Goal: Information Seeking & Learning: Learn about a topic

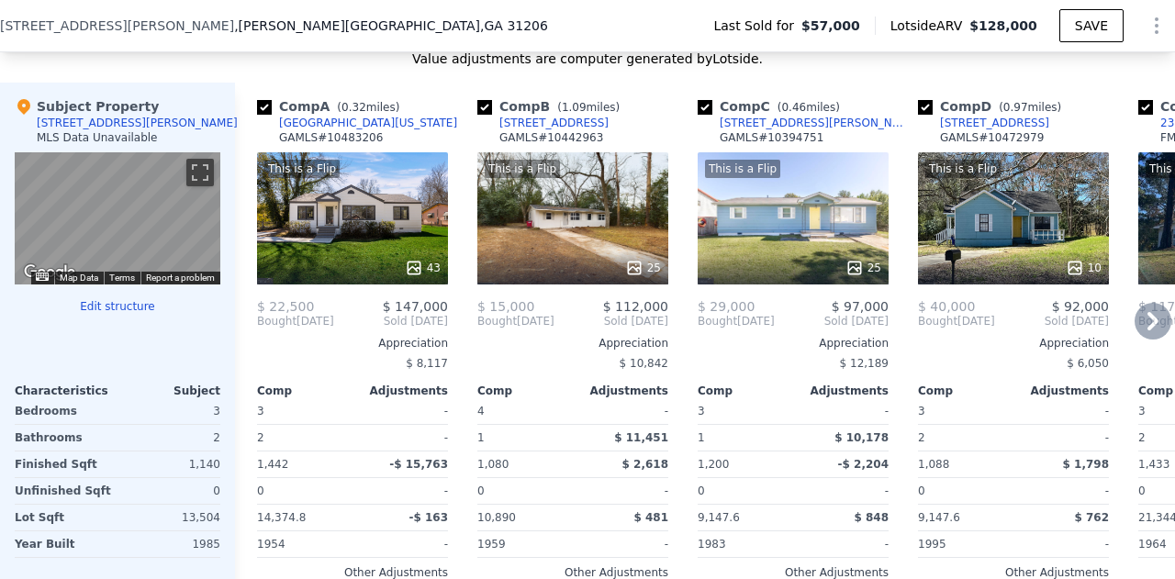
click at [539, 252] on div "This is a Flip 25" at bounding box center [572, 218] width 191 height 132
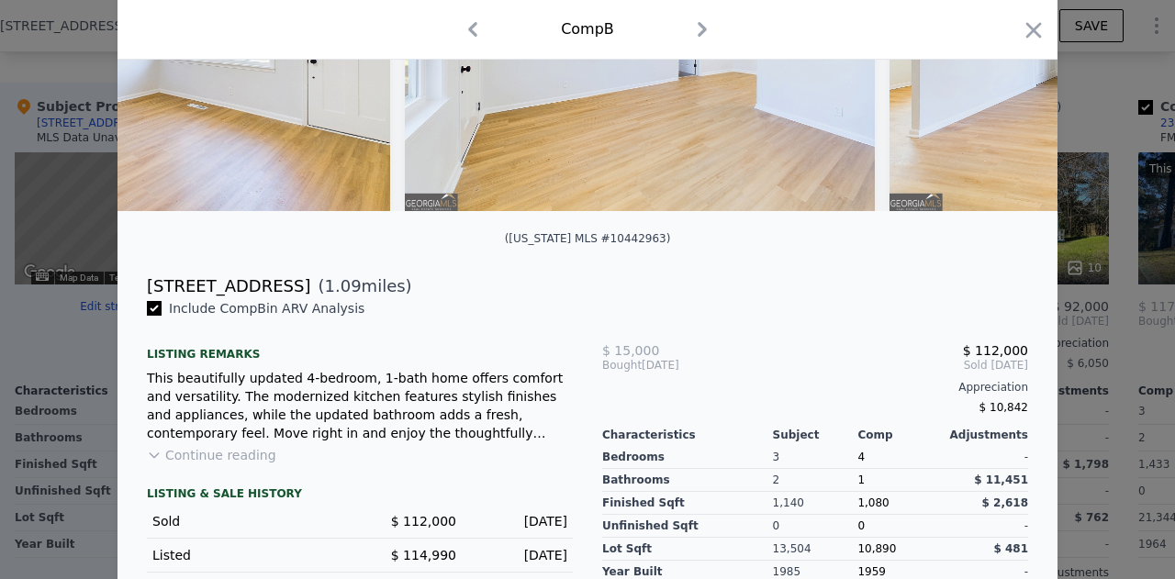
scroll to position [231, 0]
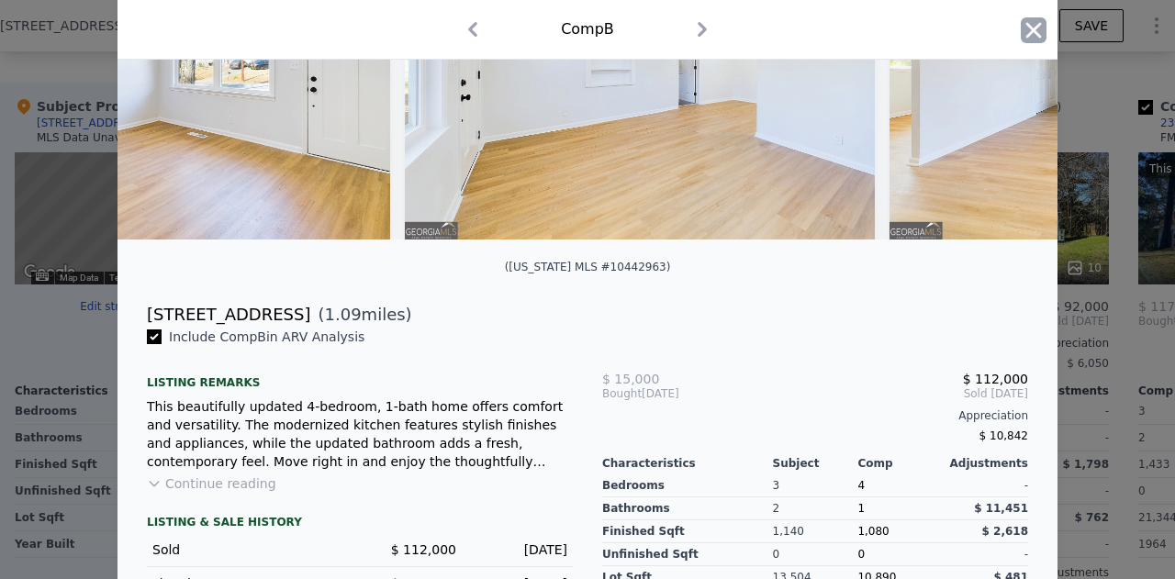
click at [1029, 34] on icon "button" at bounding box center [1034, 30] width 16 height 16
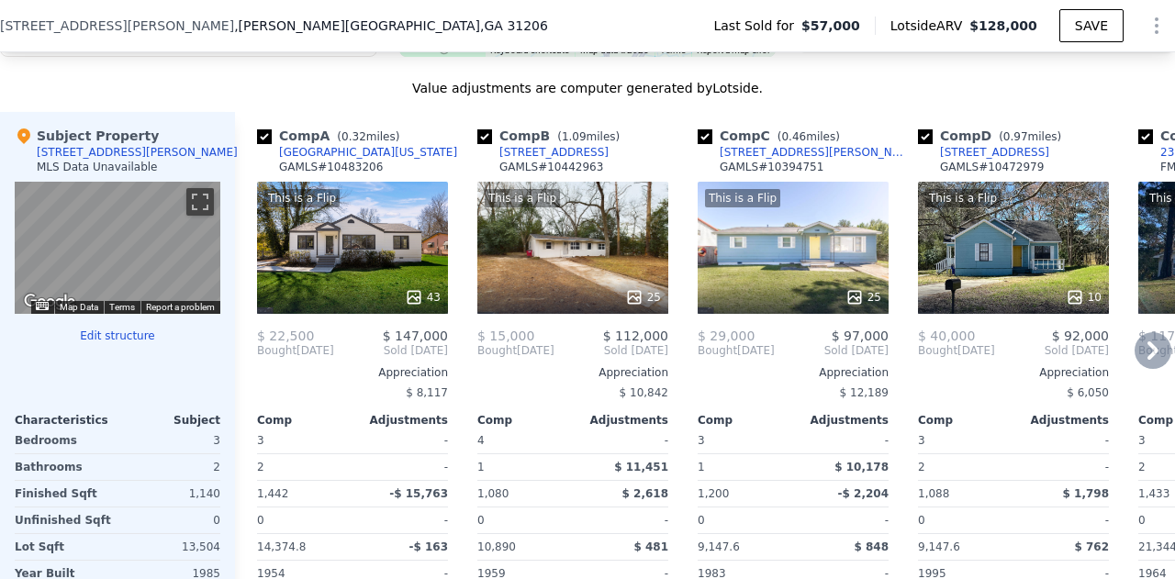
scroll to position [1812, 0]
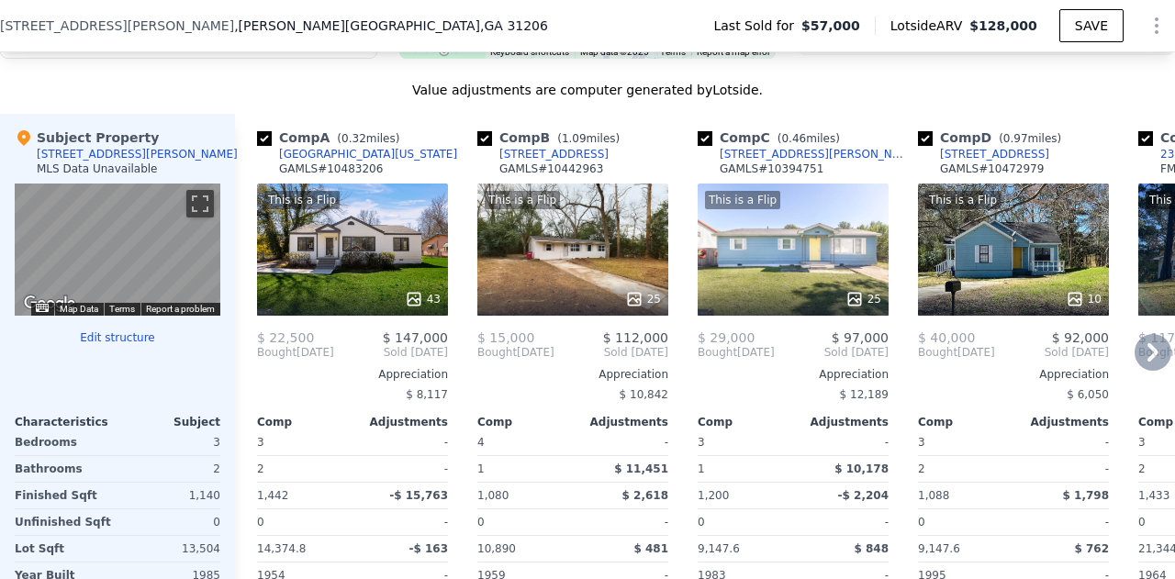
click at [363, 218] on div "This is a Flip 43" at bounding box center [352, 250] width 191 height 132
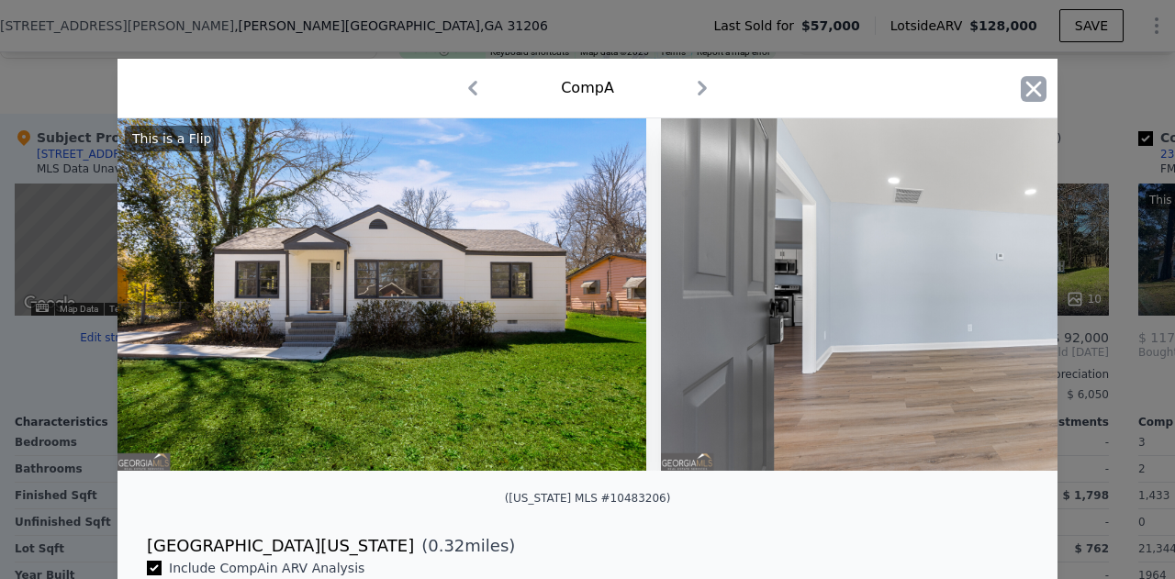
click at [1028, 81] on icon "button" at bounding box center [1034, 89] width 26 height 26
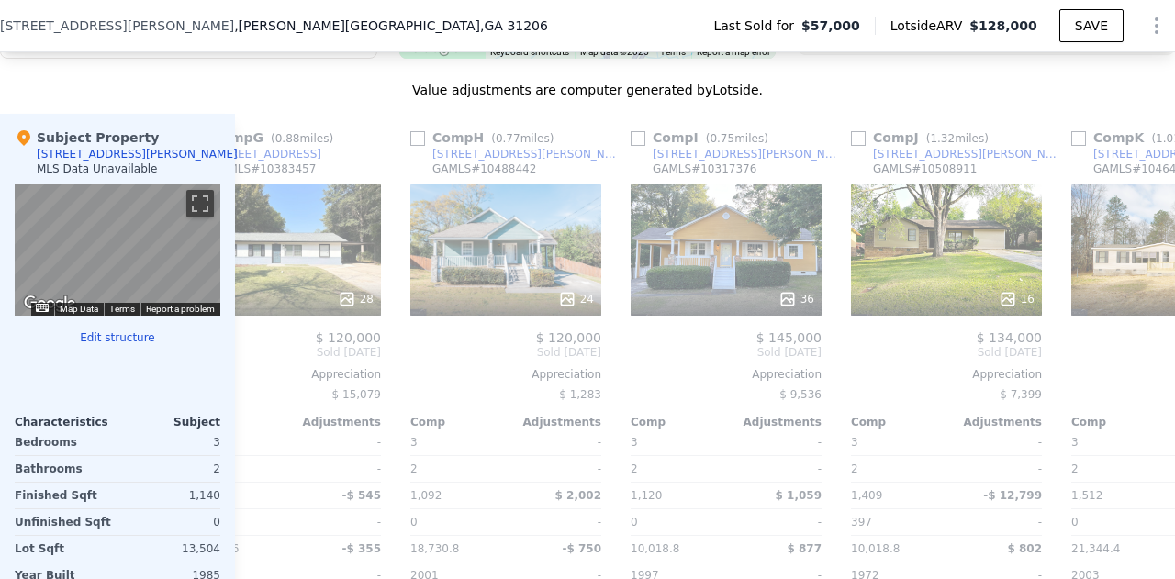
scroll to position [0, 1441]
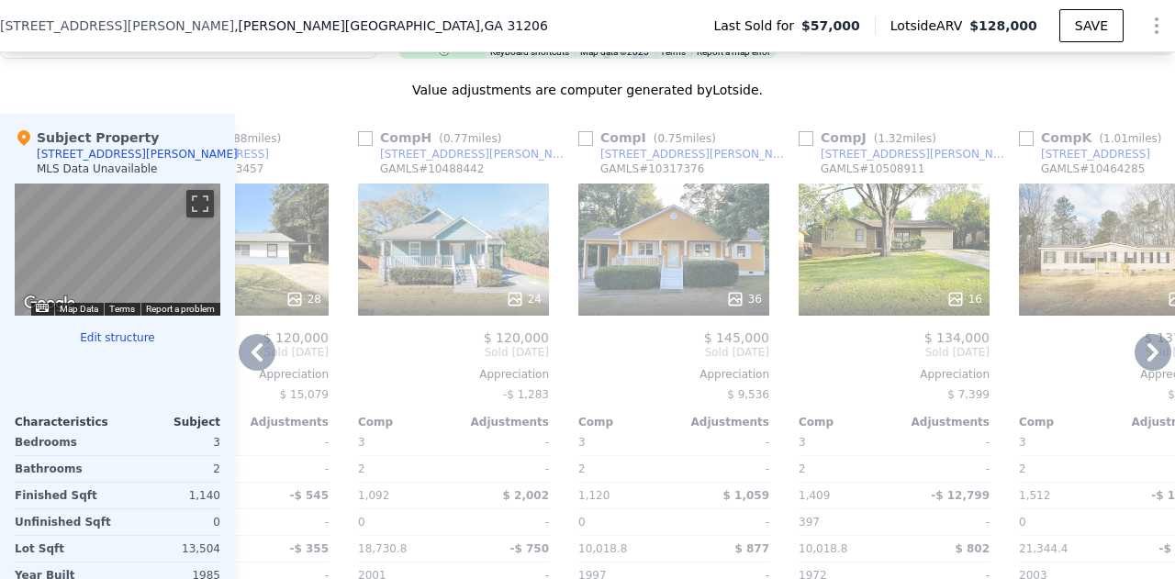
click at [452, 251] on div "24" at bounding box center [453, 250] width 191 height 132
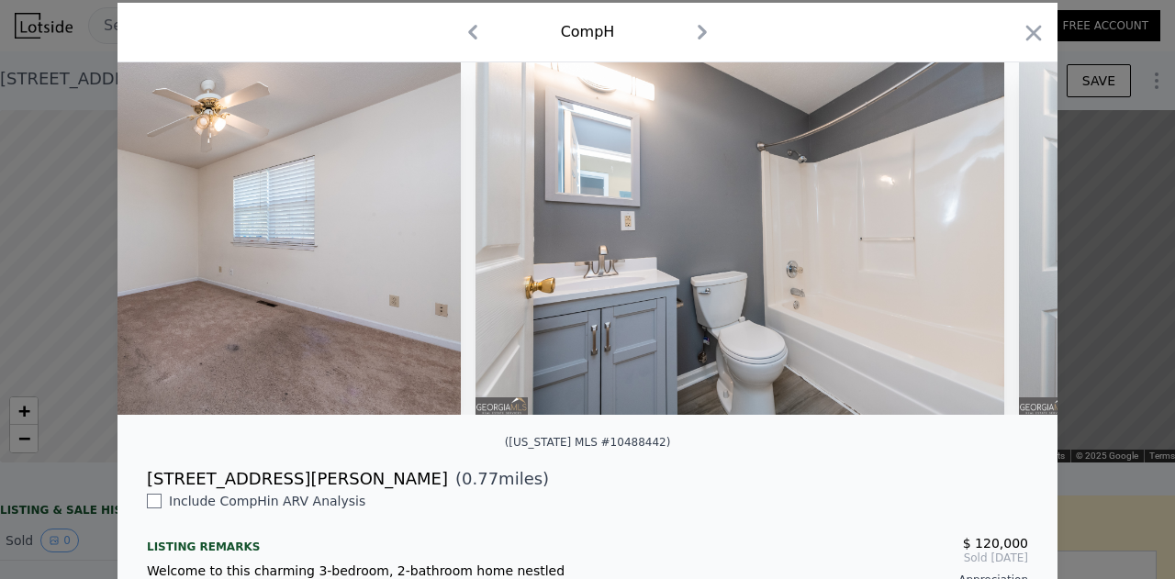
scroll to position [0, 11057]
click at [1029, 32] on icon "button" at bounding box center [1034, 33] width 26 height 26
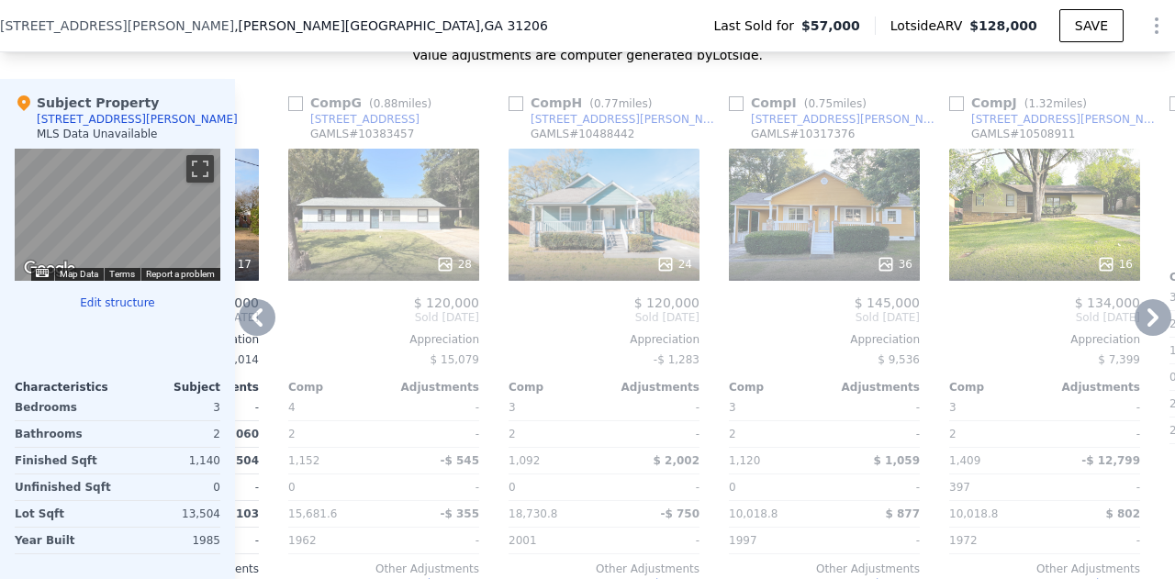
scroll to position [1867, 0]
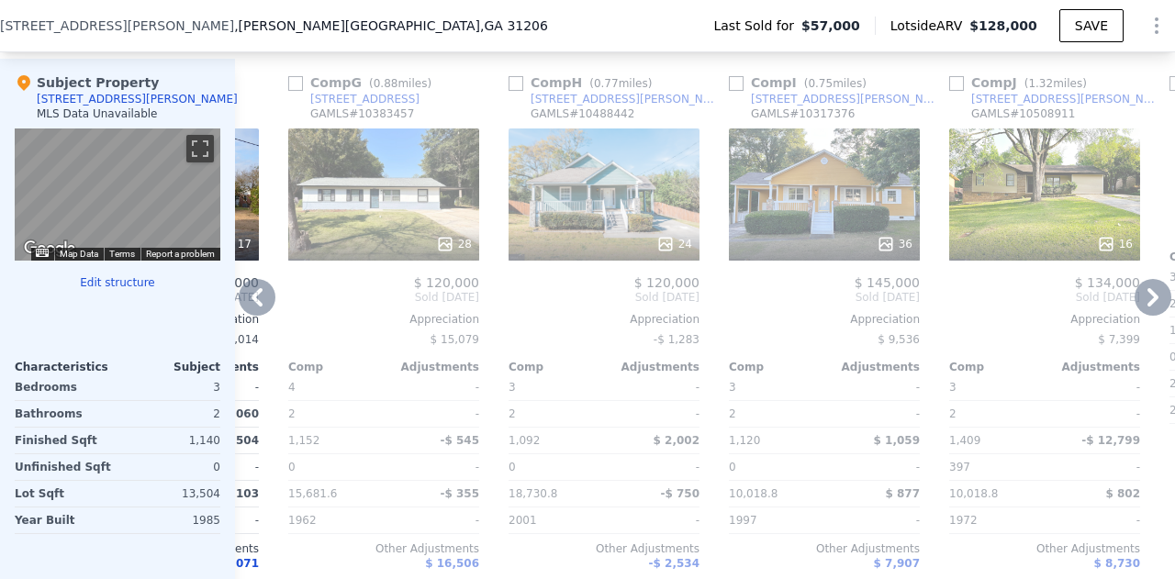
click at [813, 242] on div "36" at bounding box center [824, 244] width 175 height 18
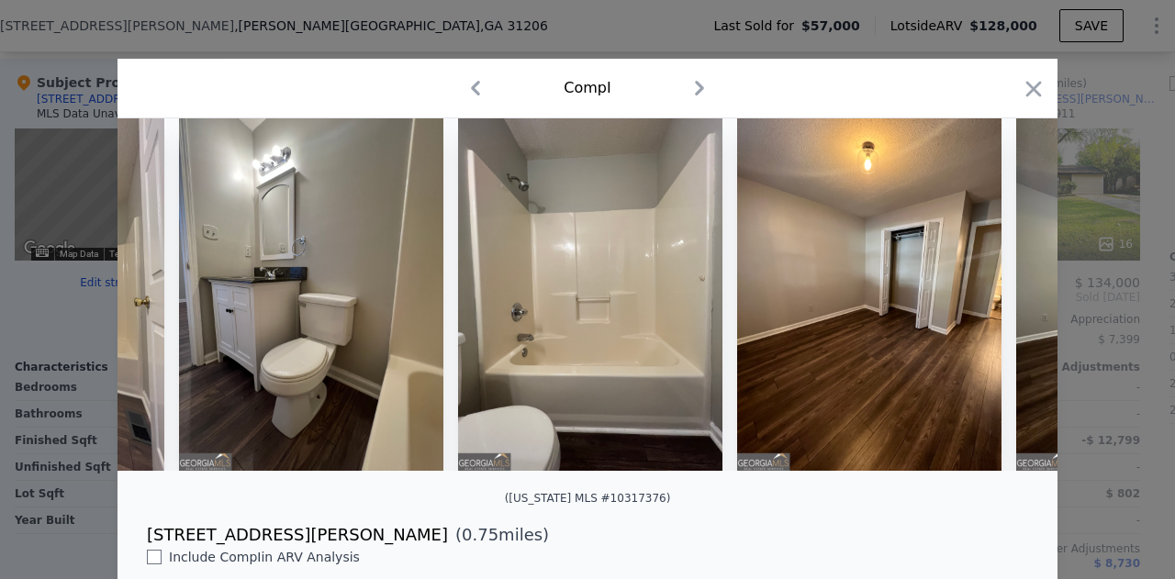
scroll to position [0, 5729]
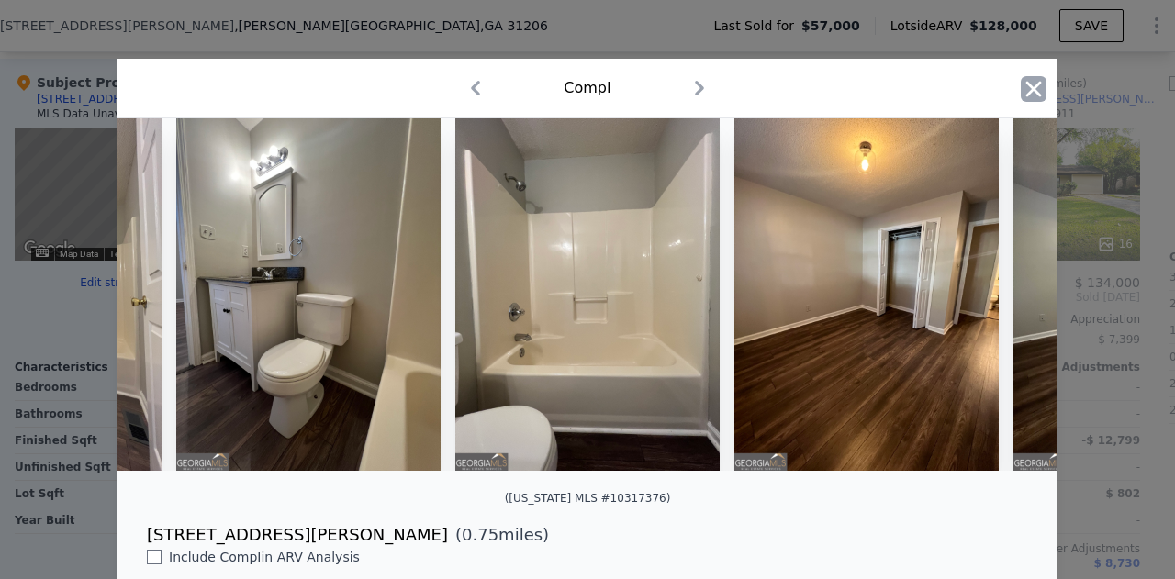
click at [1037, 93] on icon "button" at bounding box center [1034, 89] width 26 height 26
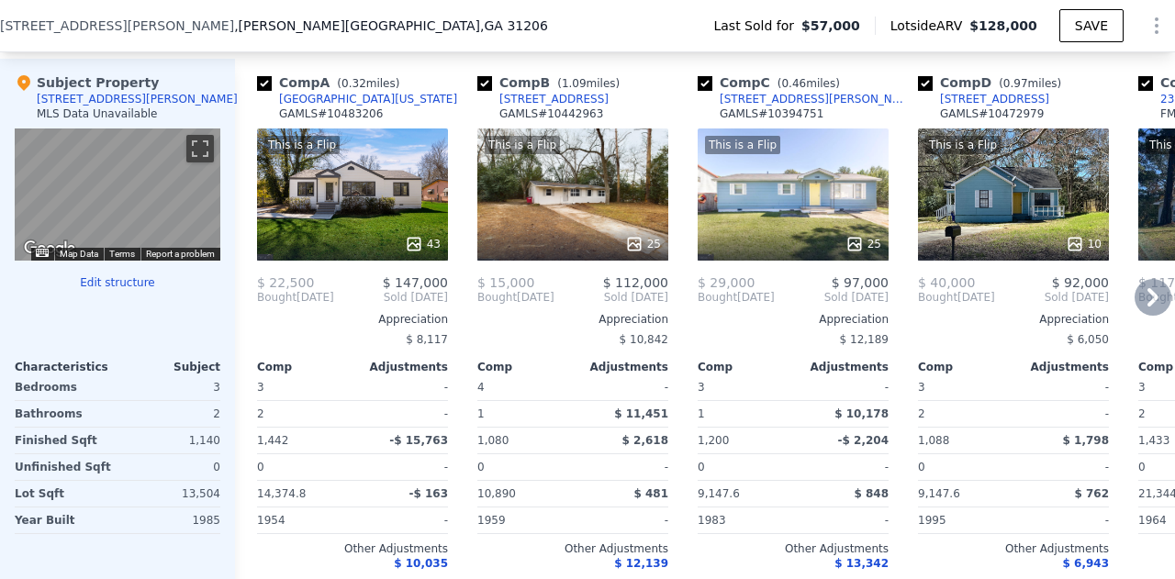
click at [396, 236] on div at bounding box center [352, 244] width 191 height 33
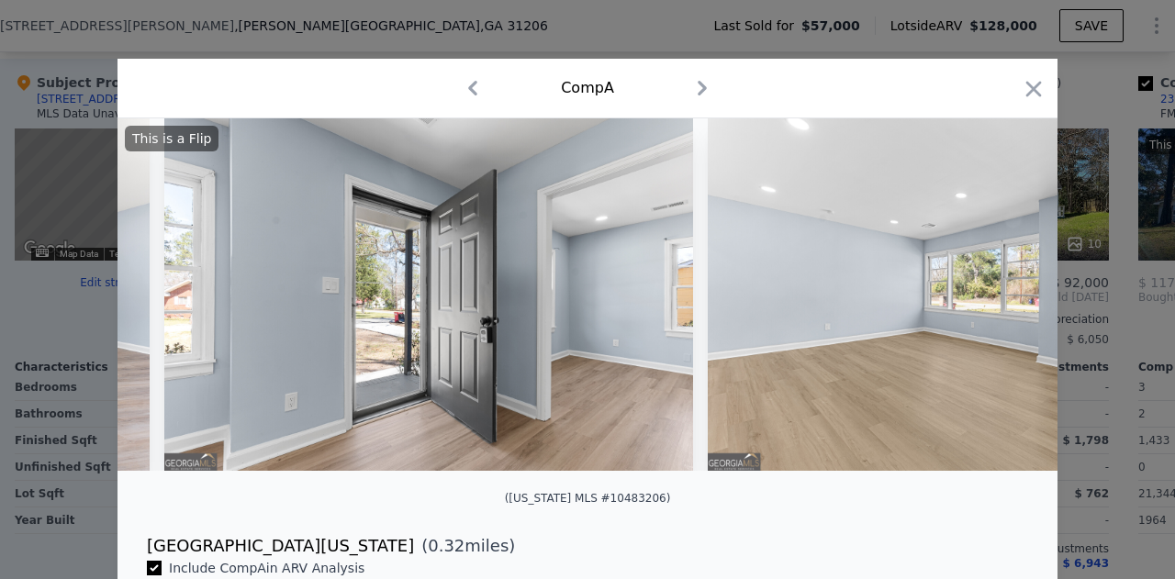
scroll to position [301, 0]
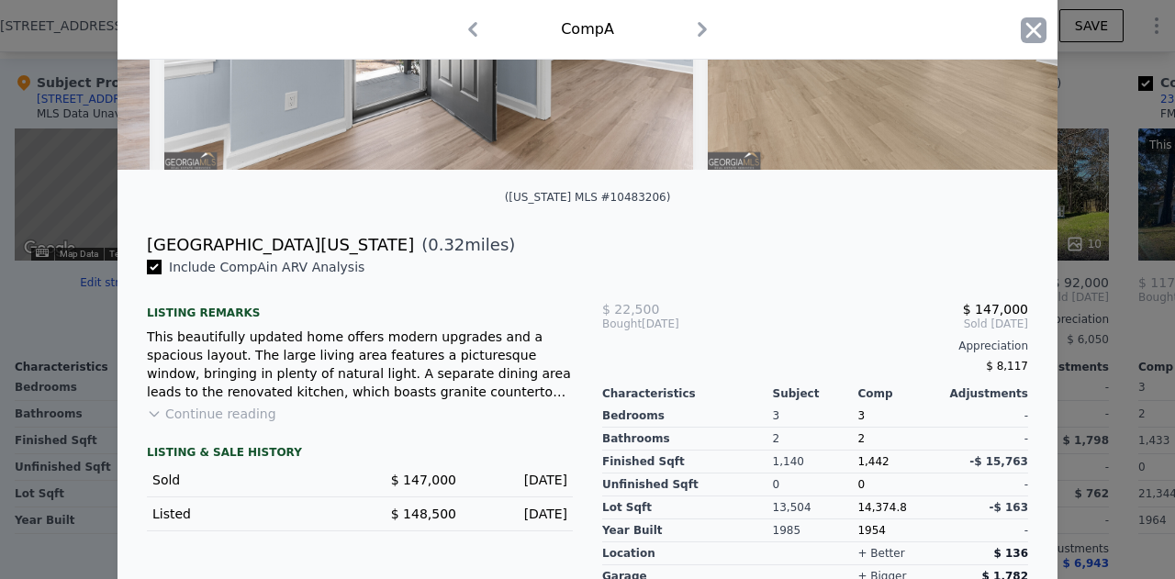
click at [1037, 28] on icon "button" at bounding box center [1034, 30] width 26 height 26
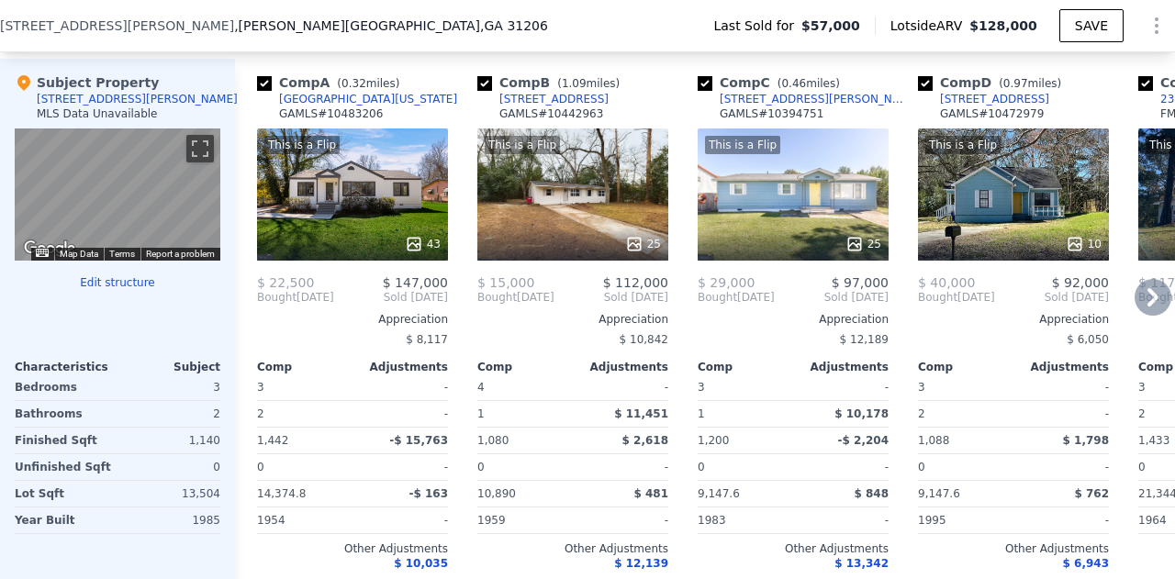
click at [823, 232] on div at bounding box center [793, 244] width 191 height 33
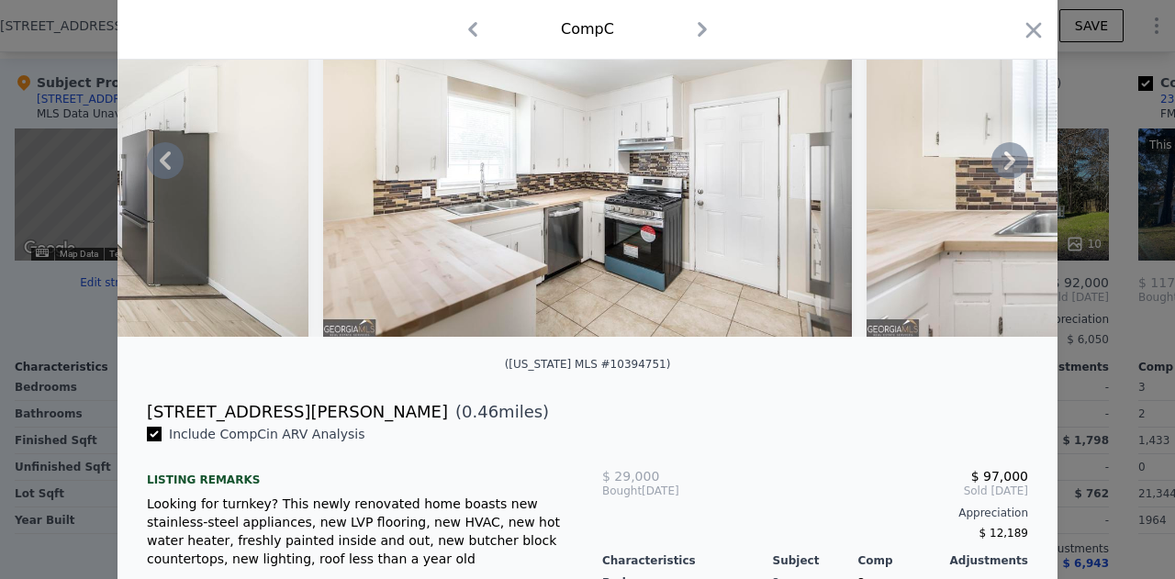
scroll to position [234, 0]
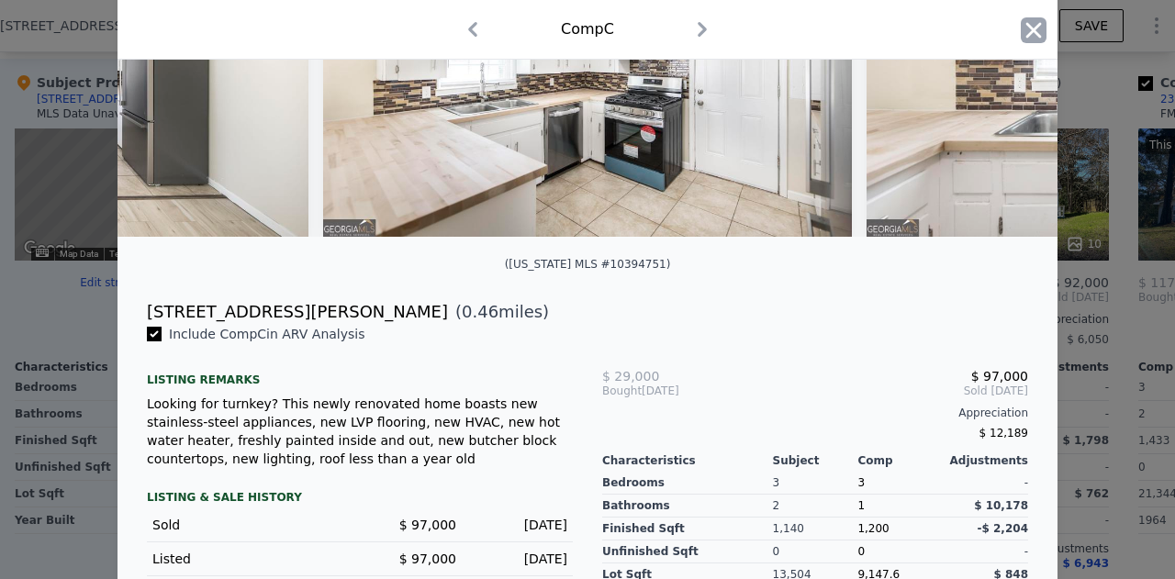
click at [1028, 34] on icon "button" at bounding box center [1034, 30] width 26 height 26
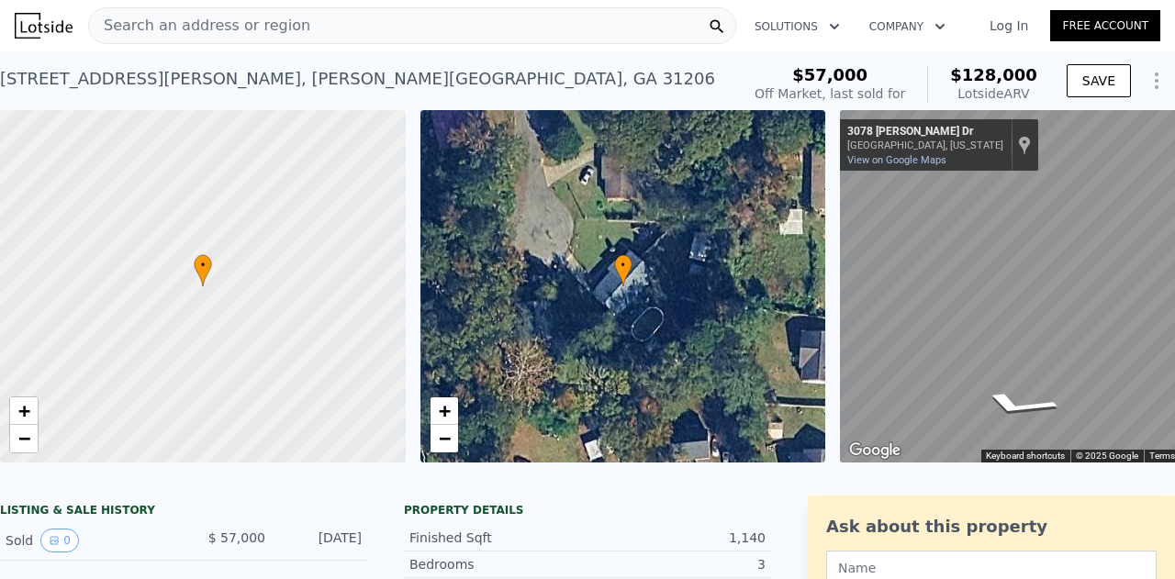
click at [224, 28] on span "Search an address or region" at bounding box center [199, 26] width 221 height 22
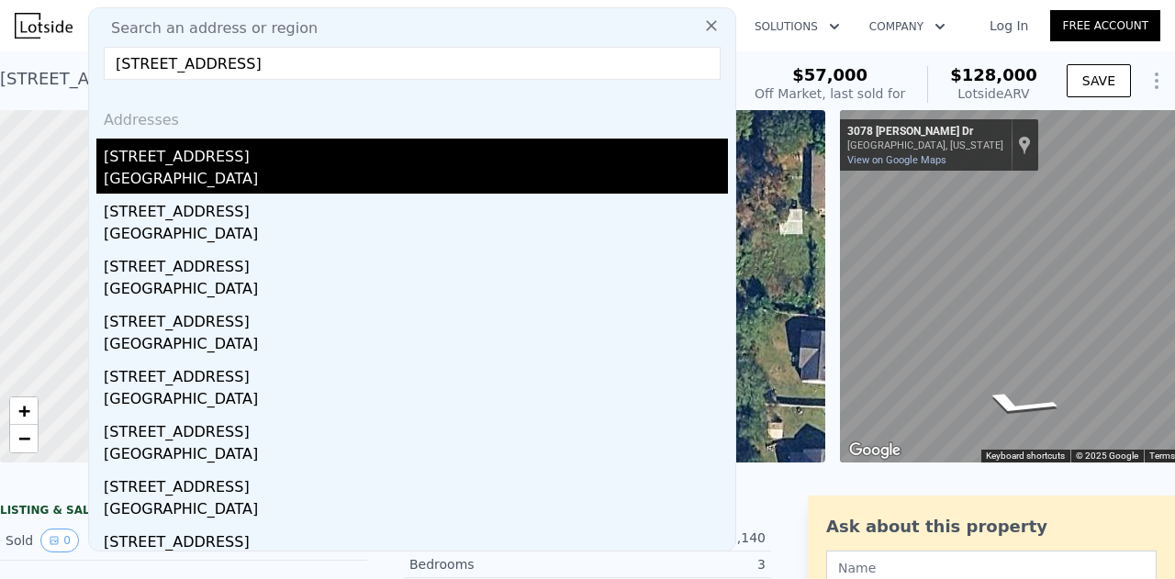
type input "[STREET_ADDRESS]"
click at [205, 162] on div "[STREET_ADDRESS]" at bounding box center [416, 153] width 624 height 29
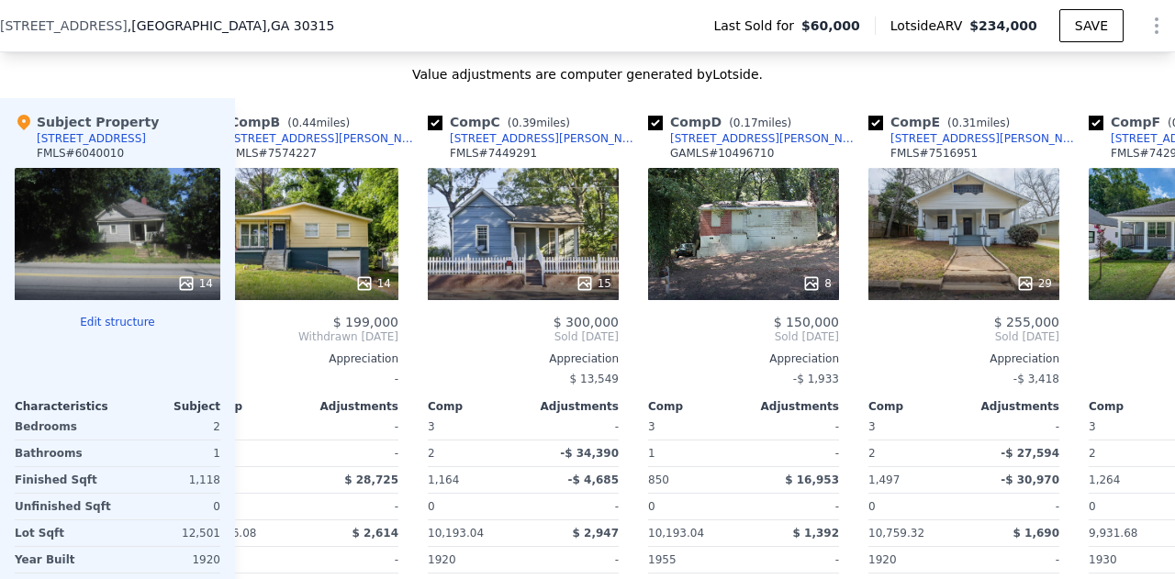
scroll to position [0, 271]
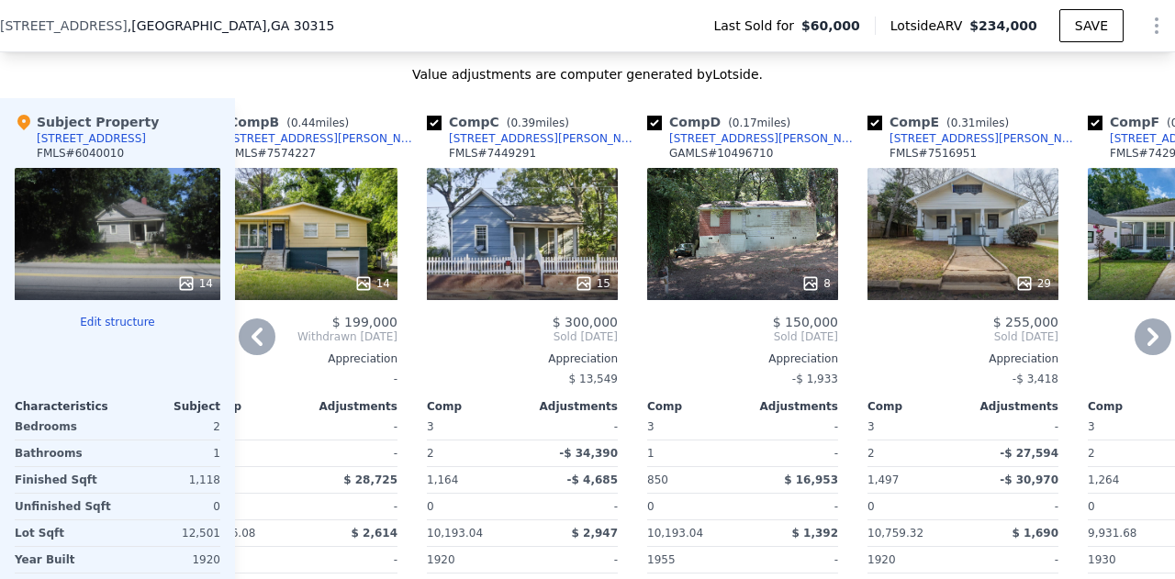
click at [539, 273] on div "15" at bounding box center [522, 234] width 191 height 132
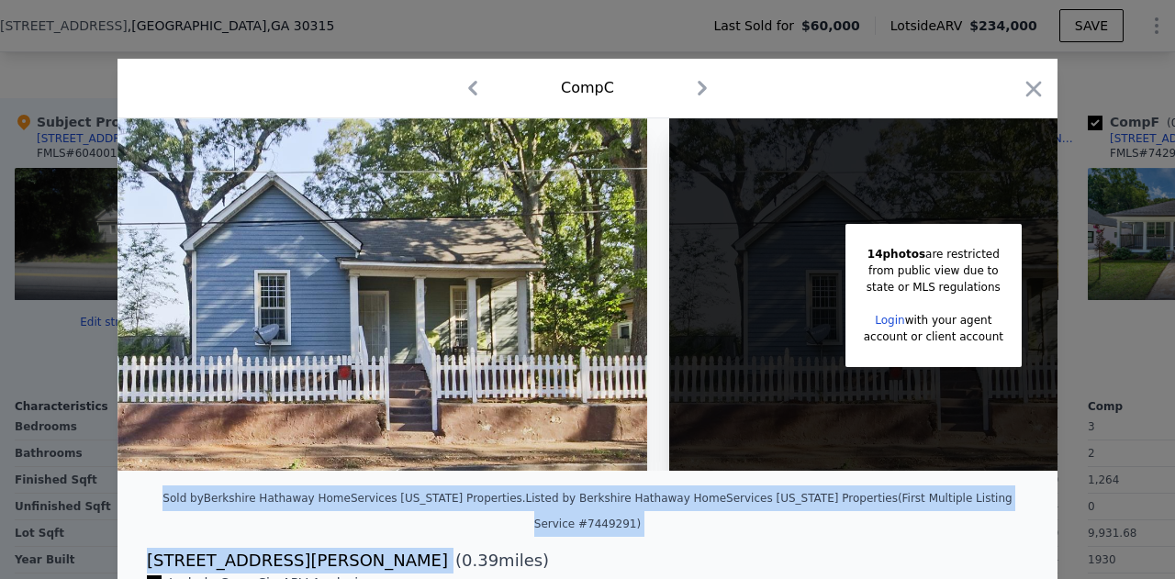
drag, startPoint x: 264, startPoint y: 542, endPoint x: 154, endPoint y: 515, distance: 113.3
click at [259, 548] on div "[STREET_ADDRESS][PERSON_NAME]" at bounding box center [297, 561] width 301 height 26
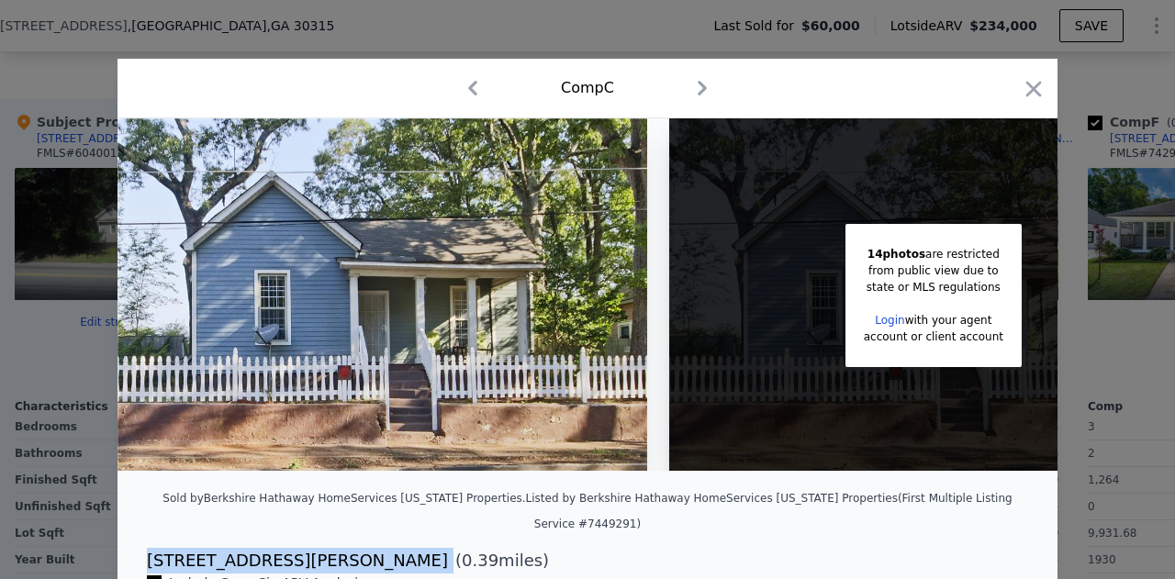
drag, startPoint x: 259, startPoint y: 544, endPoint x: 149, endPoint y: 554, distance: 110.5
click at [149, 554] on div "[STREET_ADDRESS][PERSON_NAME]" at bounding box center [297, 561] width 301 height 26
click at [1026, 90] on icon "button" at bounding box center [1034, 89] width 16 height 16
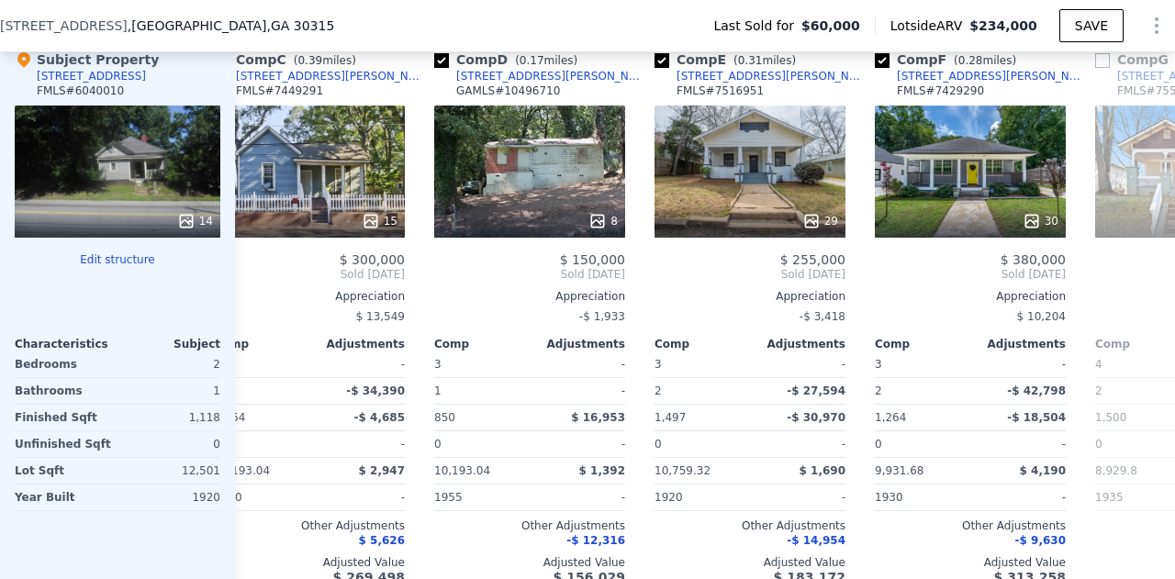
scroll to position [0, 548]
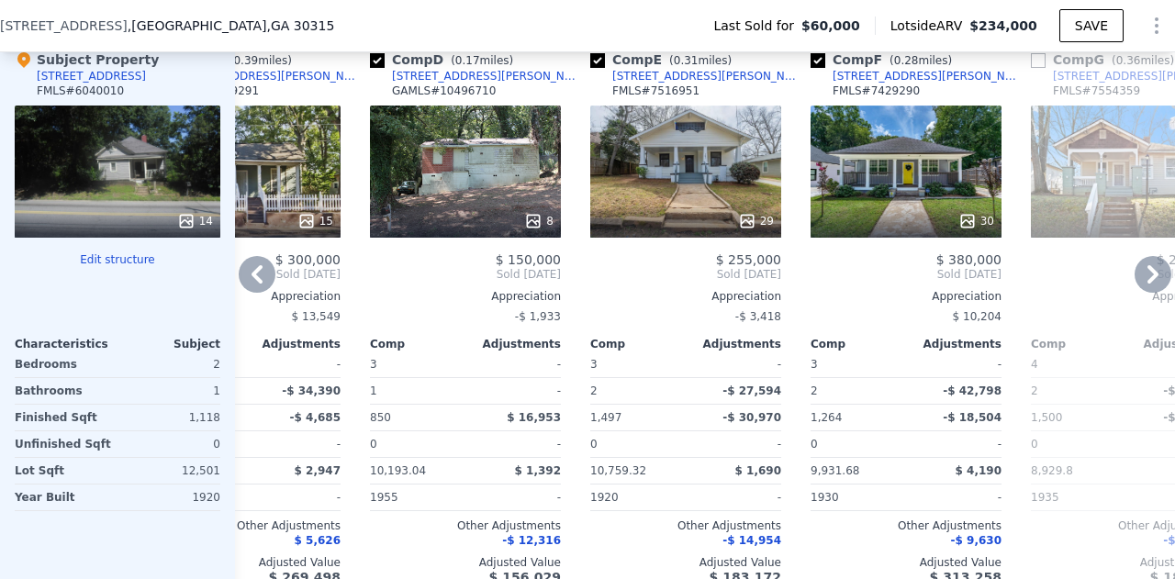
click at [881, 173] on div "30" at bounding box center [906, 172] width 191 height 132
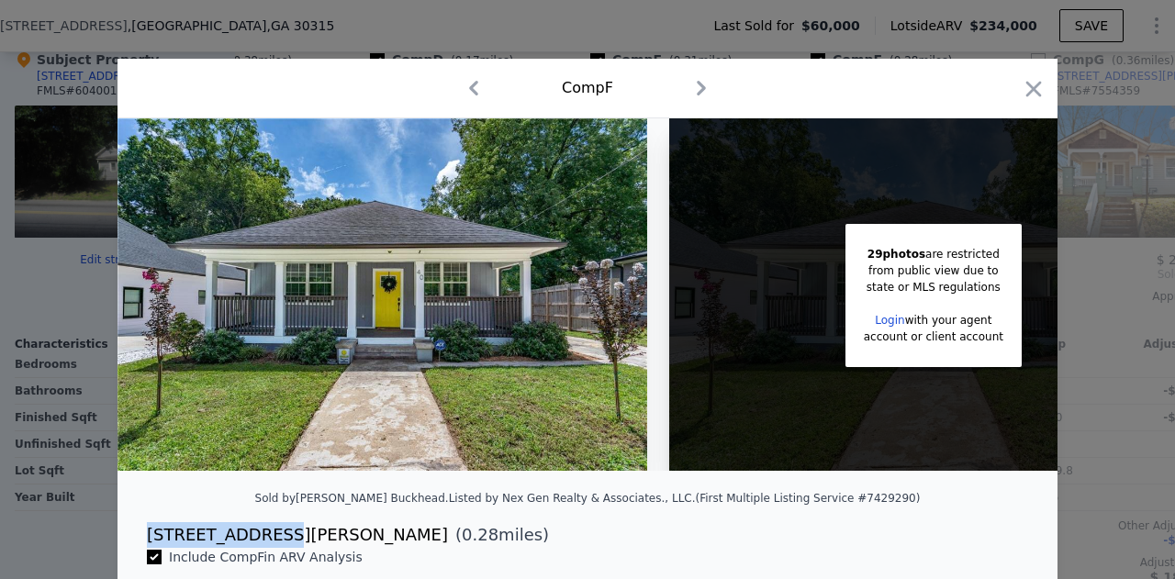
drag, startPoint x: 252, startPoint y: 550, endPoint x: 136, endPoint y: 542, distance: 116.9
click at [136, 542] on div "[STREET_ADDRESS][PERSON_NAME] ( 0.28 miles)" at bounding box center [587, 535] width 911 height 26
copy div "[STREET_ADDRESS][PERSON_NAME]"
click at [1021, 99] on icon "button" at bounding box center [1034, 89] width 26 height 26
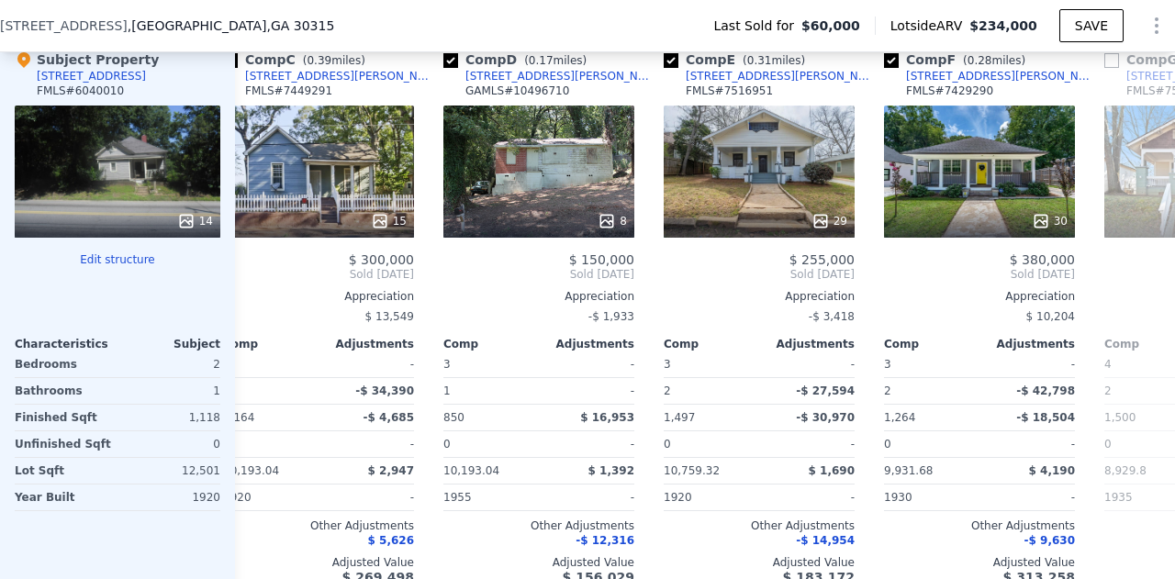
scroll to position [0, 474]
click at [733, 201] on div "29" at bounding box center [760, 172] width 191 height 132
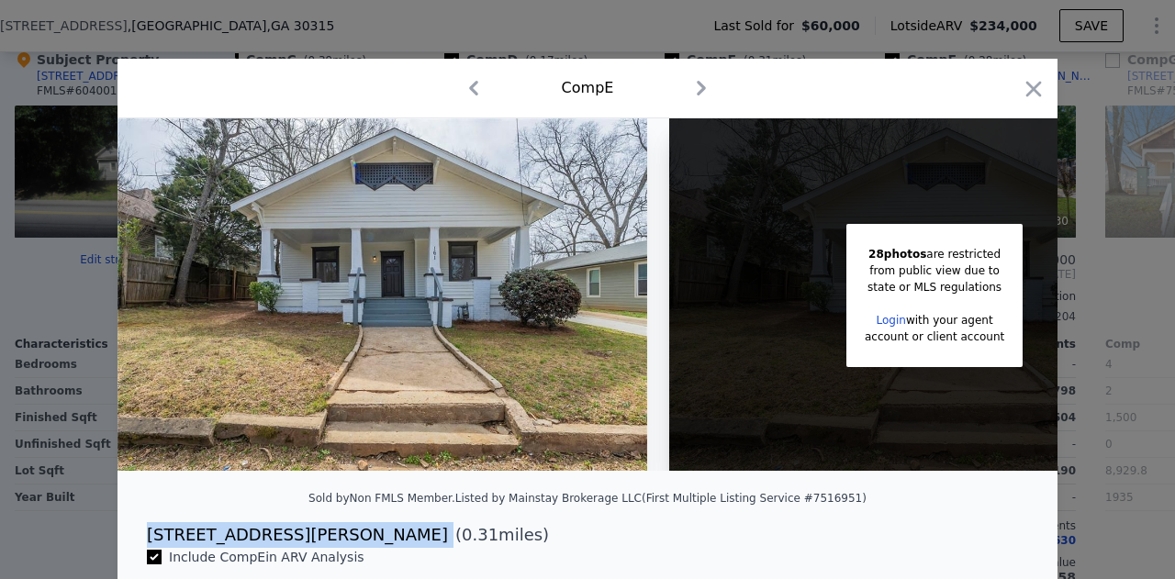
drag, startPoint x: 263, startPoint y: 552, endPoint x: 140, endPoint y: 555, distance: 123.1
click at [140, 548] on div "[STREET_ADDRESS][PERSON_NAME] ( 0.31 miles)" at bounding box center [587, 535] width 911 height 26
copy div "[STREET_ADDRESS][PERSON_NAME]"
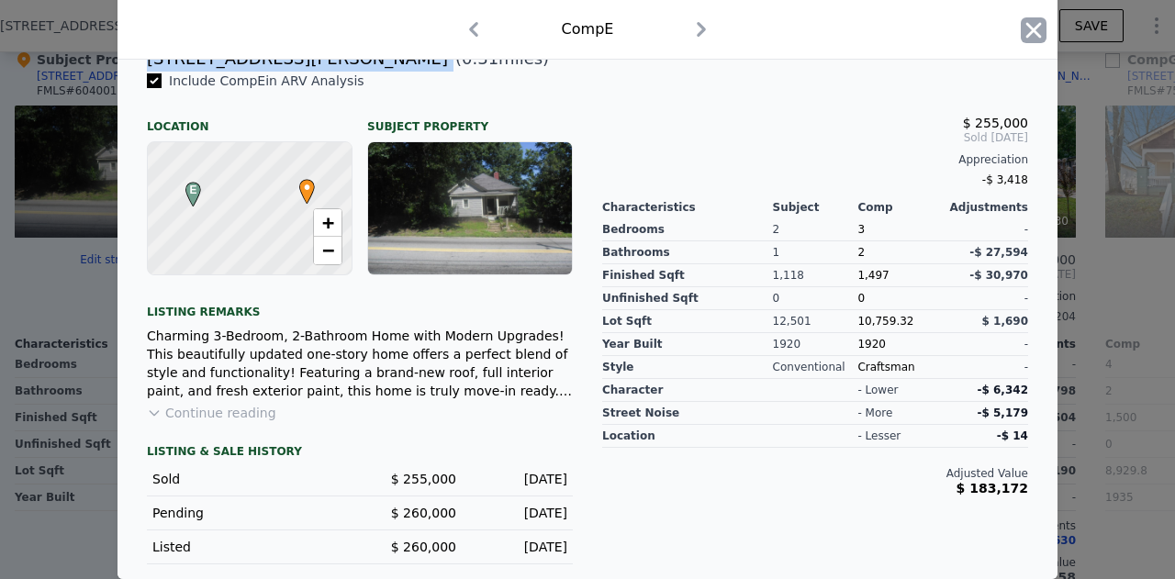
click at [1029, 21] on icon "button" at bounding box center [1034, 30] width 26 height 26
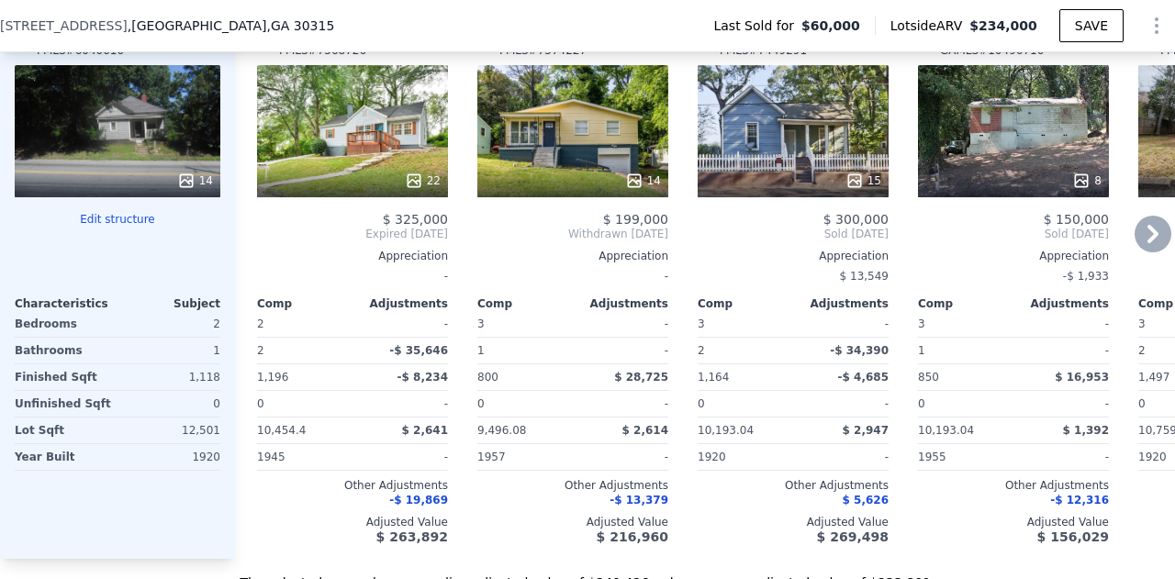
scroll to position [1922, 0]
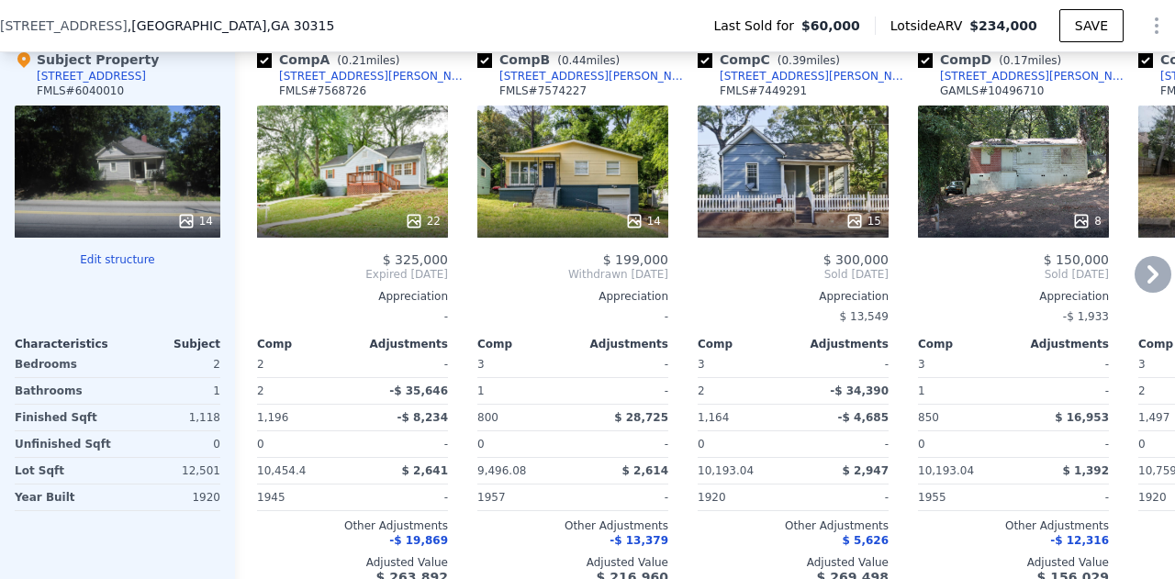
click at [1137, 286] on icon at bounding box center [1153, 274] width 37 height 37
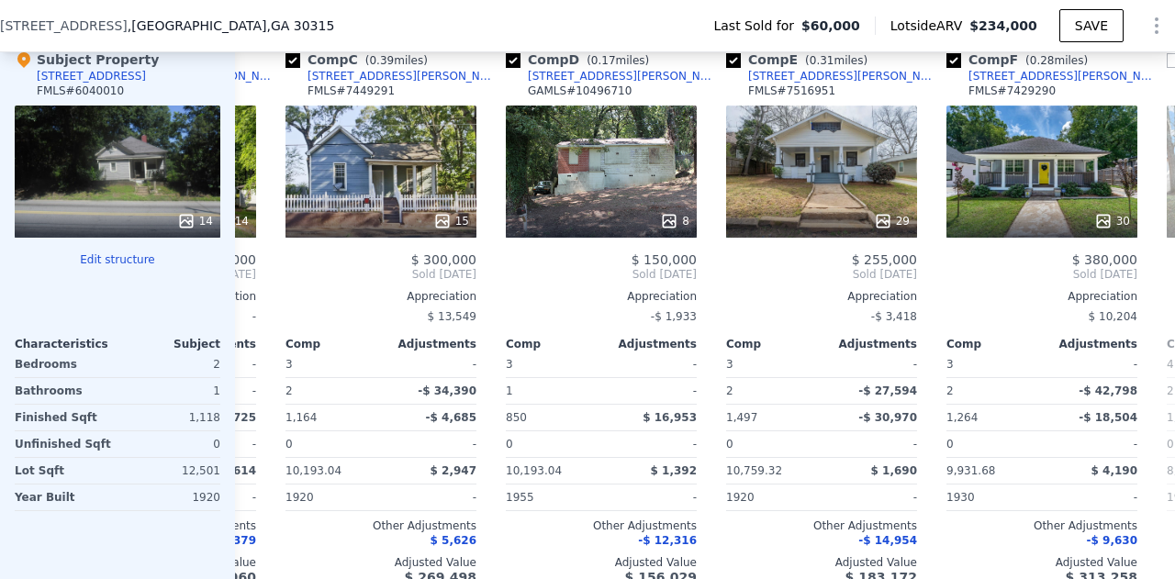
scroll to position [0, 441]
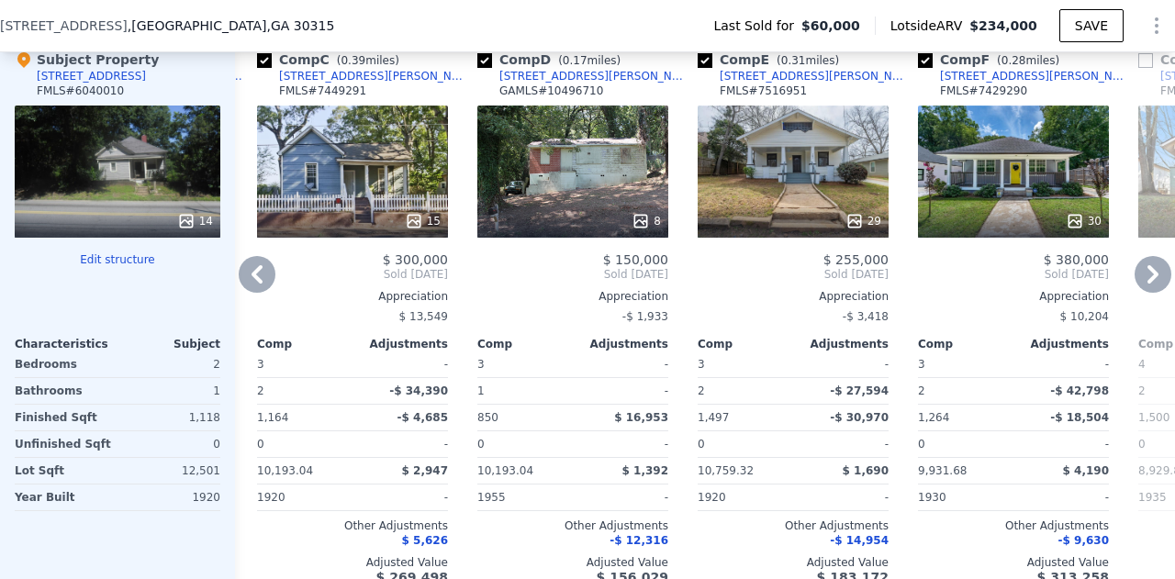
click at [985, 215] on div at bounding box center [1013, 221] width 191 height 33
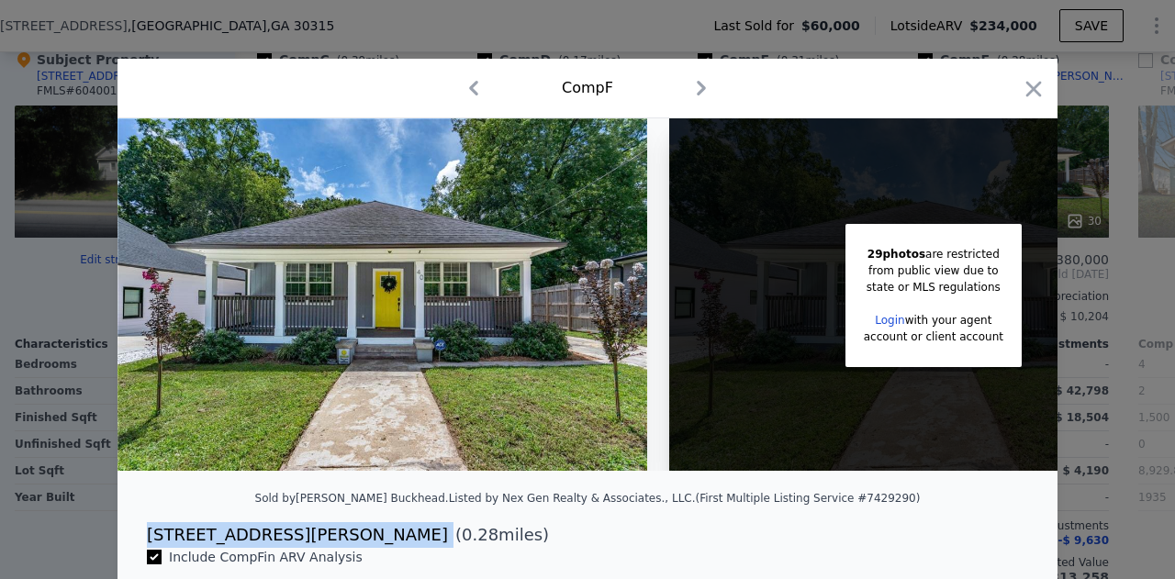
drag, startPoint x: 253, startPoint y: 555, endPoint x: 131, endPoint y: 543, distance: 122.7
click at [132, 543] on div "[STREET_ADDRESS][PERSON_NAME] ( 0.28 miles)" at bounding box center [587, 535] width 911 height 26
copy div "[STREET_ADDRESS][PERSON_NAME]"
click at [1025, 96] on icon "button" at bounding box center [1034, 89] width 26 height 26
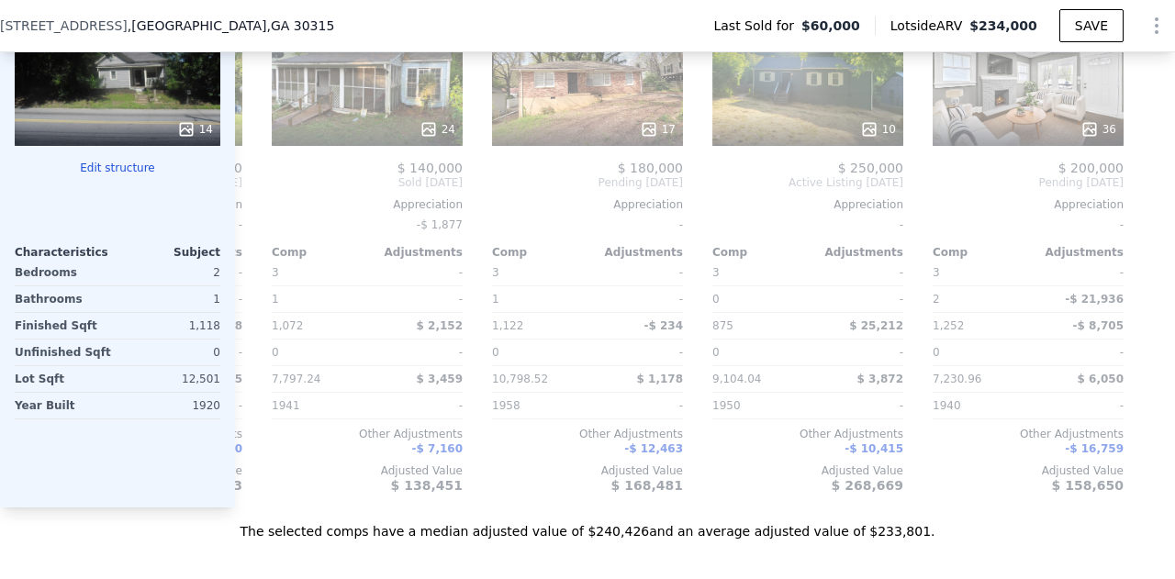
scroll to position [0, 1762]
drag, startPoint x: 861, startPoint y: 530, endPoint x: 938, endPoint y: 480, distance: 91.7
click at [1047, 529] on div "Value adjustments are computer generated by Lotside . Subject Property [STREET_…" at bounding box center [587, 226] width 1175 height 630
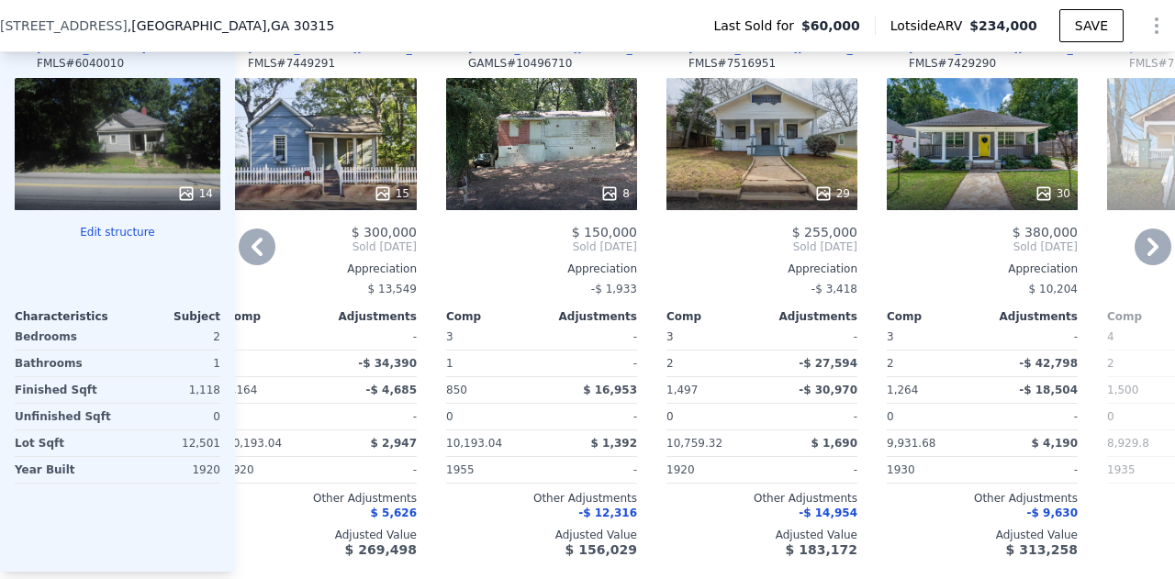
scroll to position [1922, 0]
